Goal: Check status: Check status

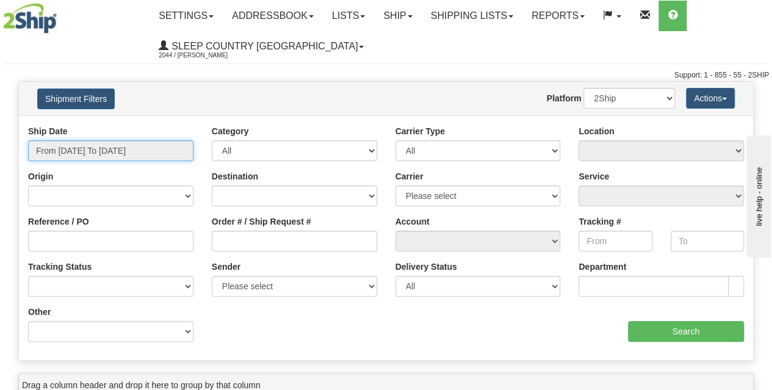
click at [118, 149] on input "From [DATE] To [DATE]" at bounding box center [110, 150] width 165 height 21
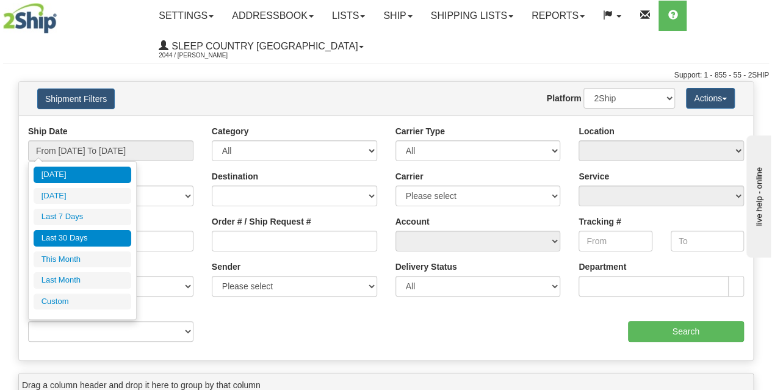
click at [96, 237] on li "Last 30 Days" at bounding box center [83, 238] width 98 height 16
type input "From [DATE] To [DATE]"
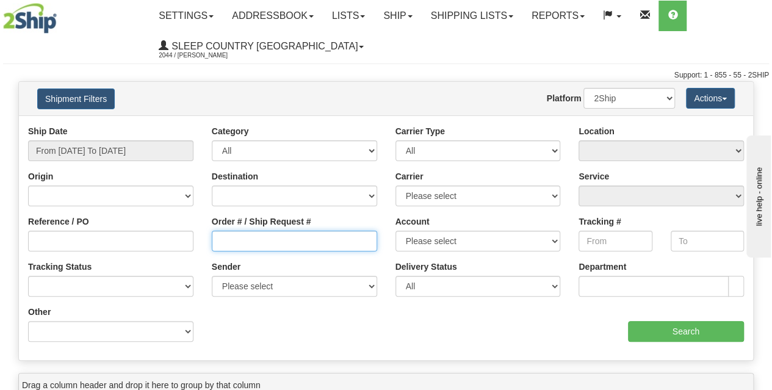
click at [239, 237] on input "Order # / Ship Request #" at bounding box center [294, 241] width 165 height 21
paste input "9000H998171"
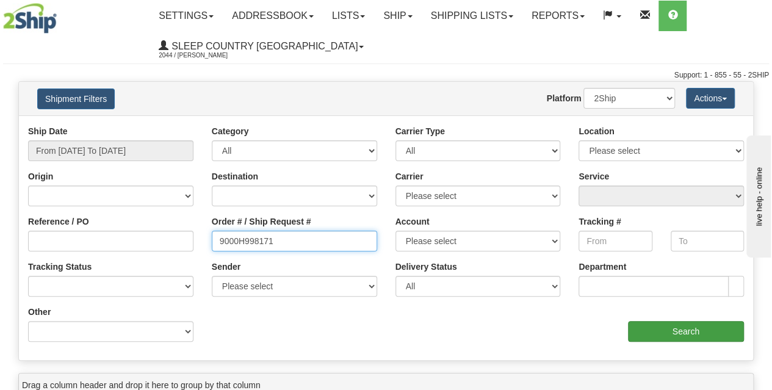
type input "9000H998171"
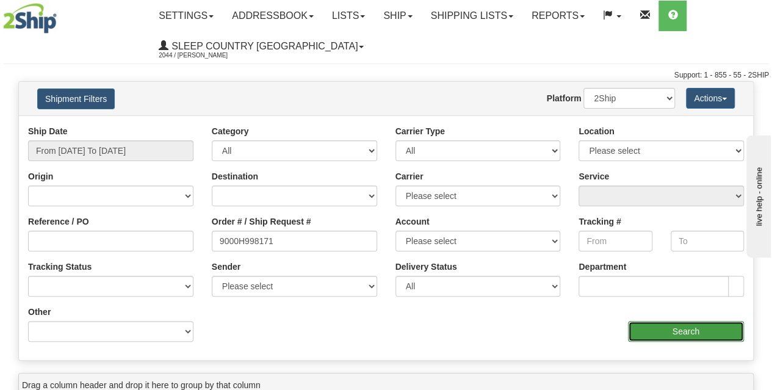
click at [678, 331] on input "Search" at bounding box center [686, 331] width 117 height 21
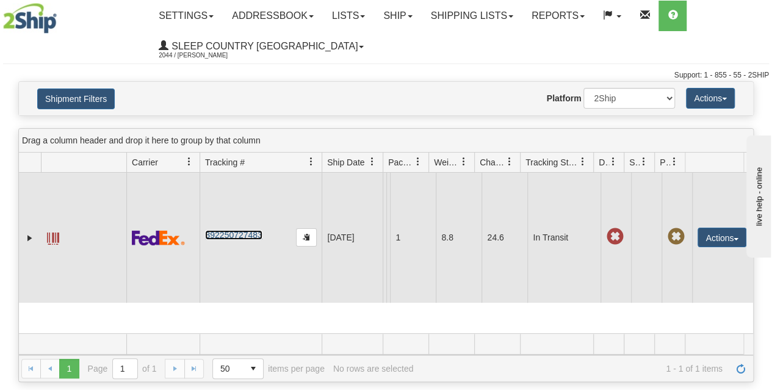
click at [251, 235] on link "392250727483" at bounding box center [233, 235] width 57 height 10
